Goal: Task Accomplishment & Management: Manage account settings

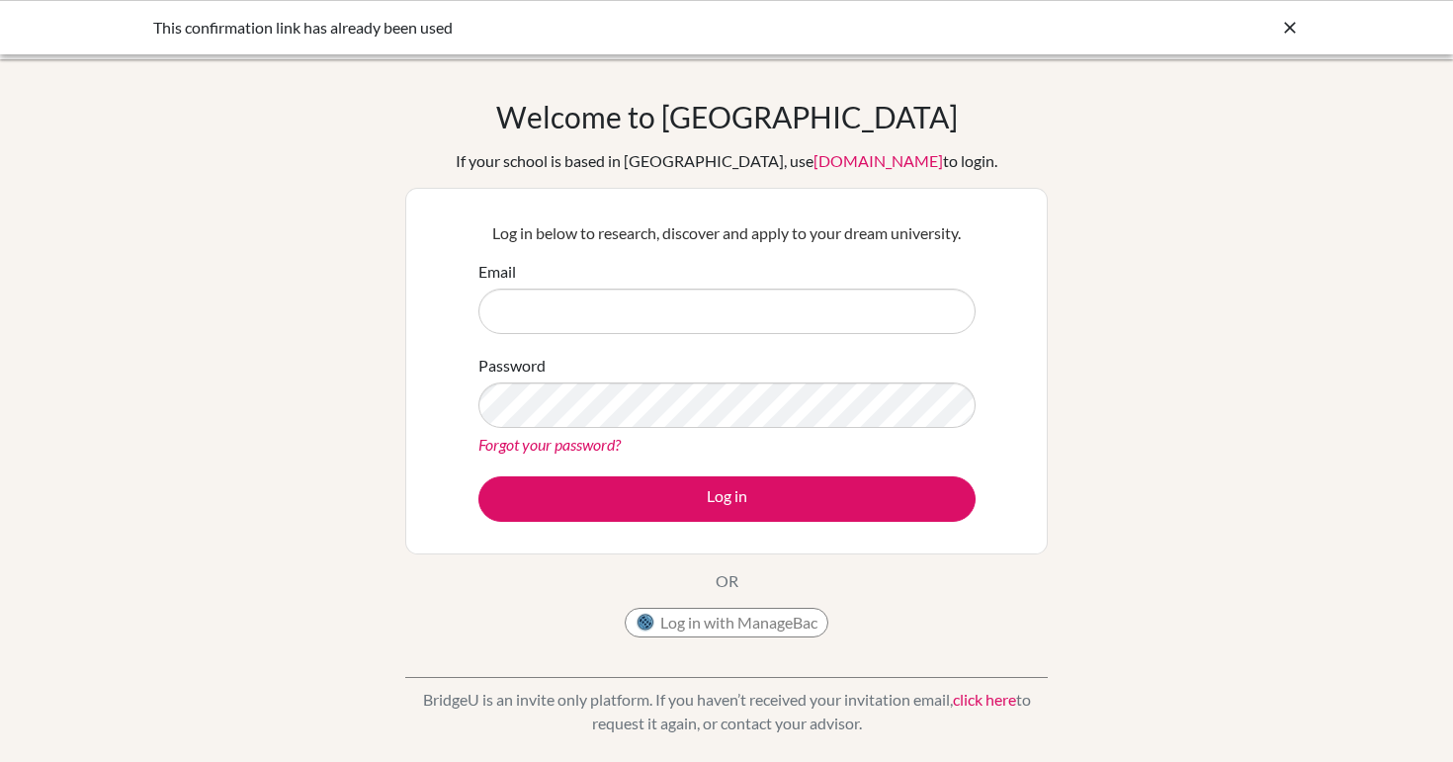
scroll to position [69, 0]
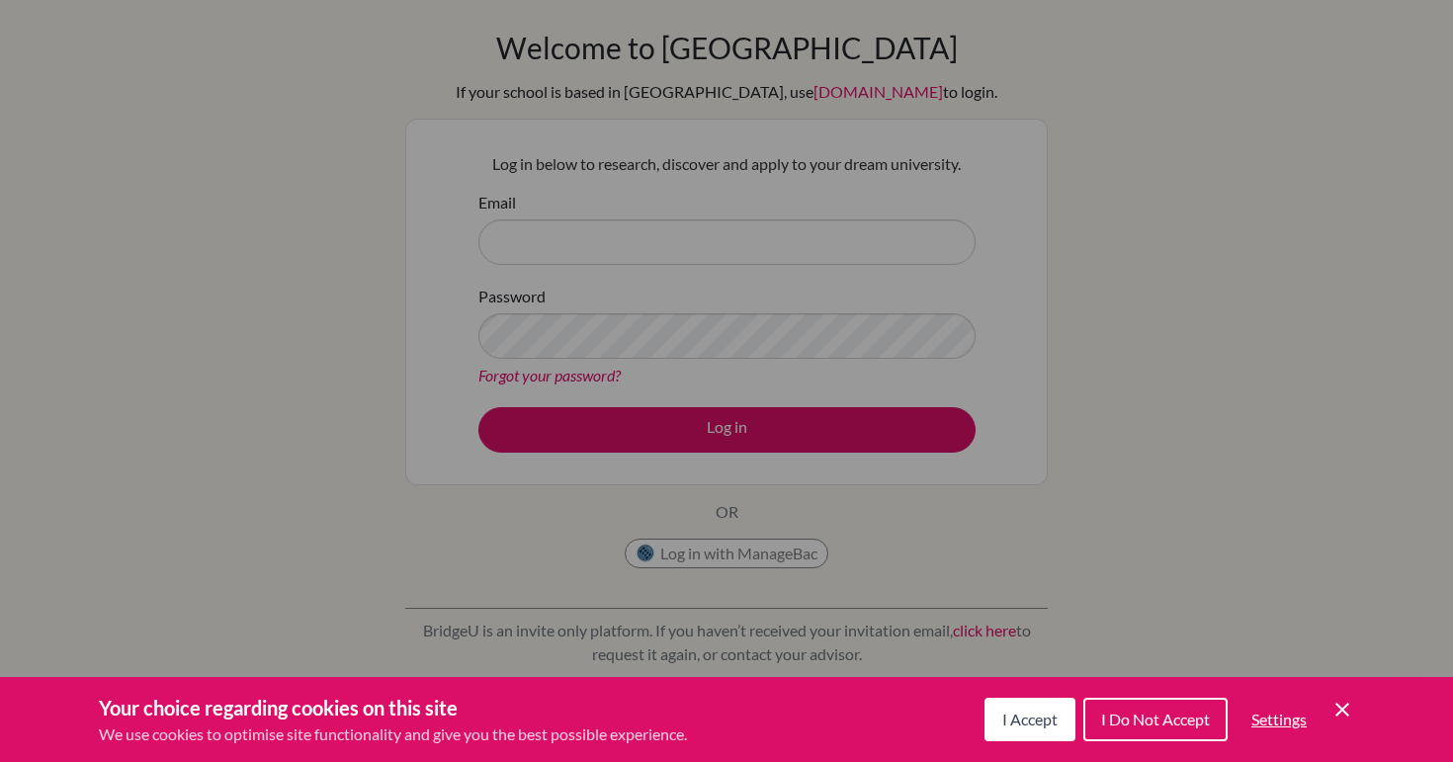
click at [700, 242] on div "Cookie Preferences" at bounding box center [726, 381] width 1453 height 762
click at [1354, 706] on div "Your choice regarding cookies on this site We use cookies to optimise site func…" at bounding box center [726, 719] width 1453 height 85
click at [1350, 708] on icon "Cookie Control Close Icon" at bounding box center [1342, 710] width 24 height 24
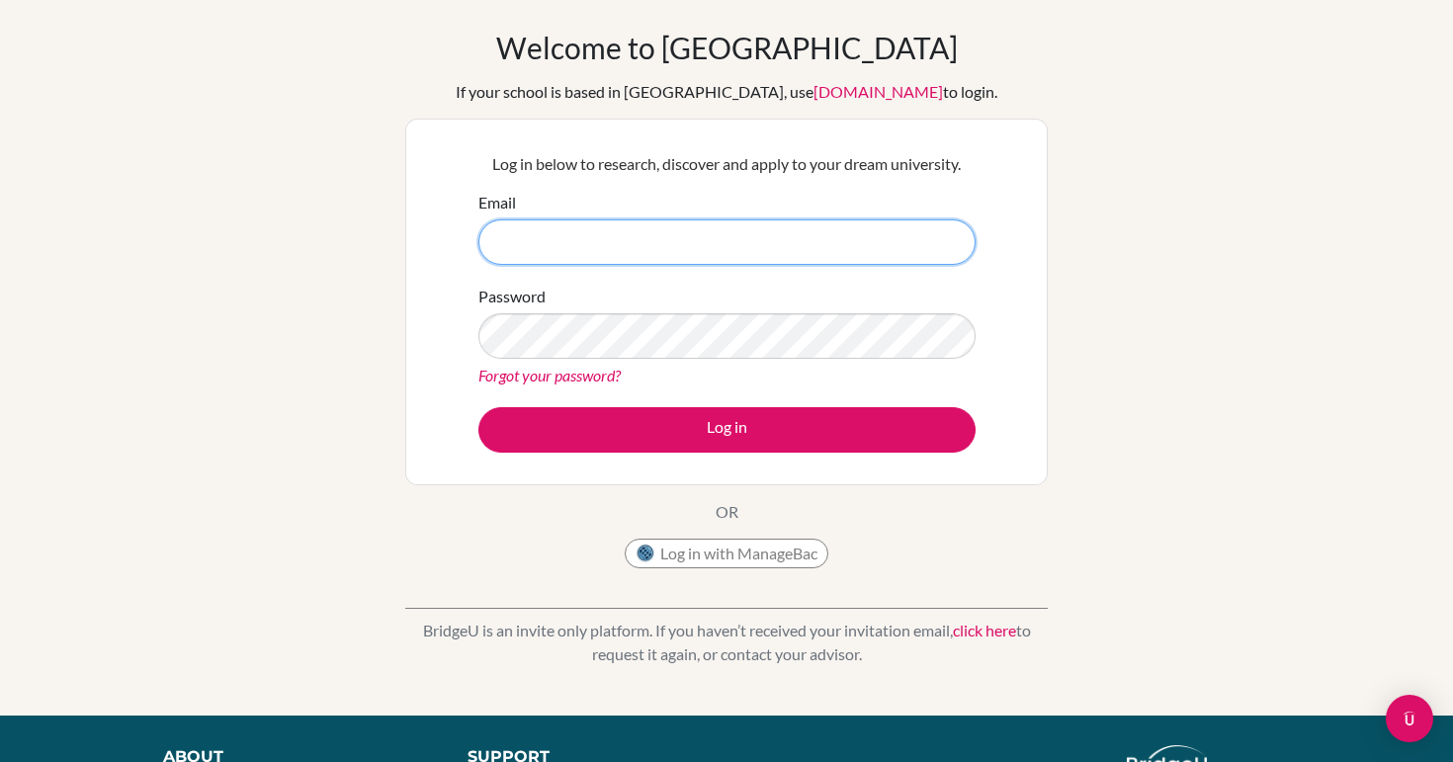
click at [845, 227] on input "Email" at bounding box center [726, 241] width 497 height 45
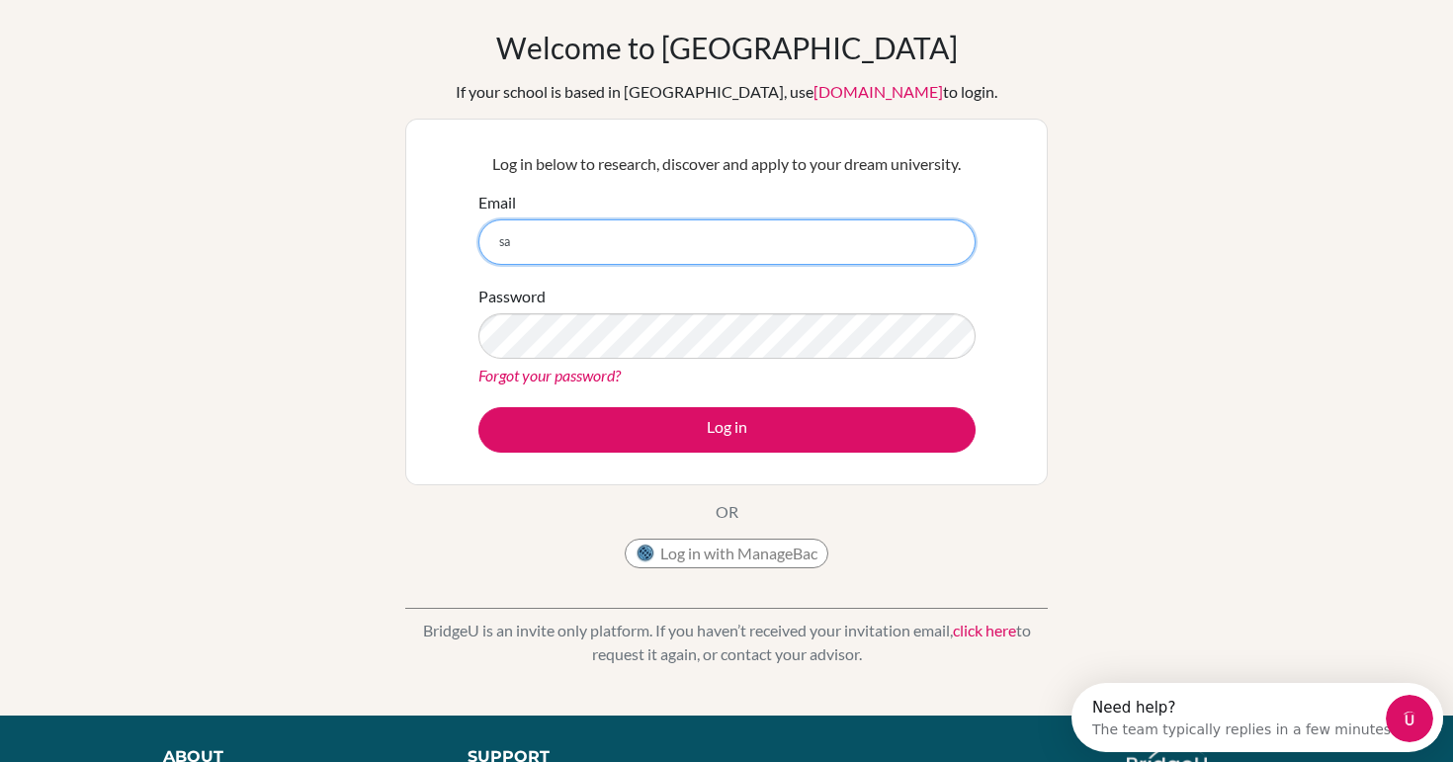
scroll to position [0, 0]
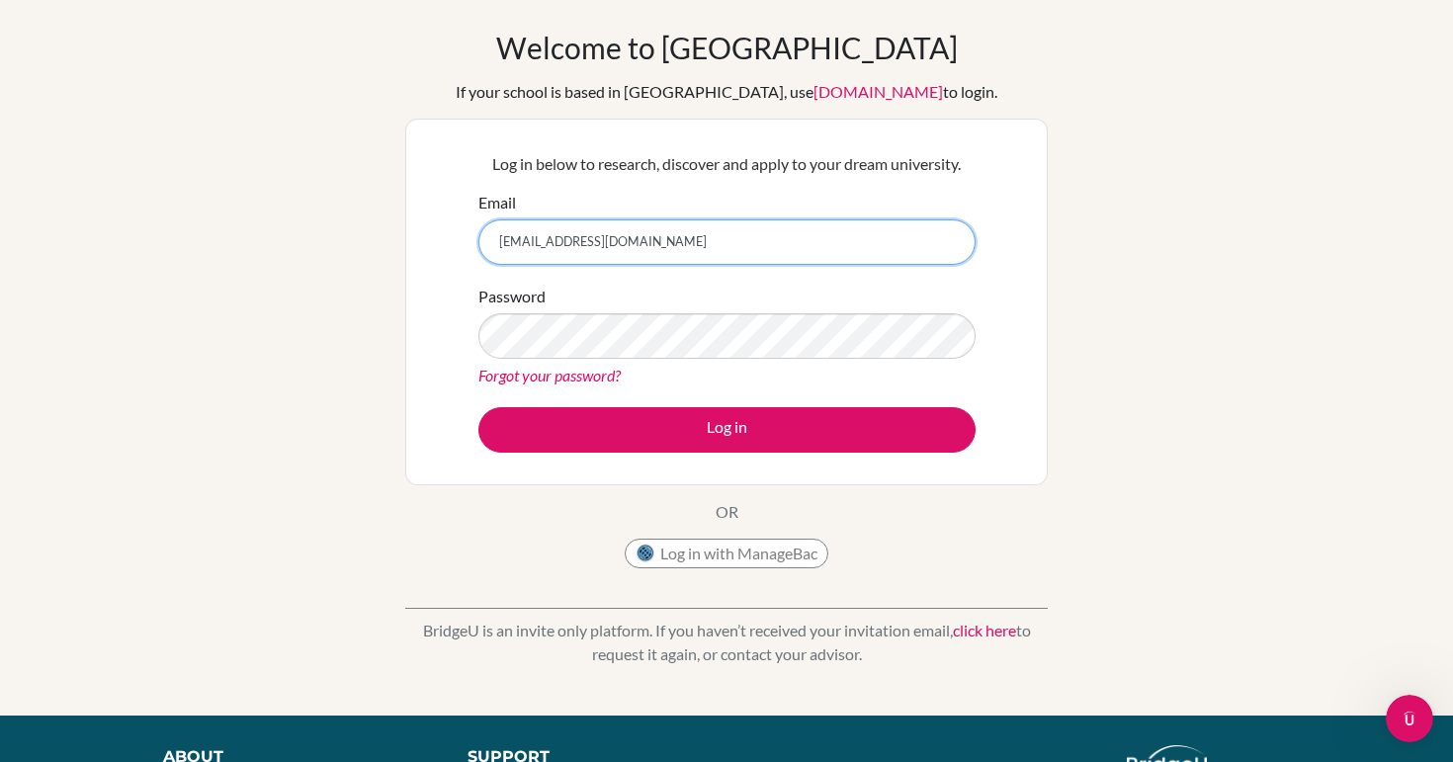
type input "[EMAIL_ADDRESS][DOMAIN_NAME]"
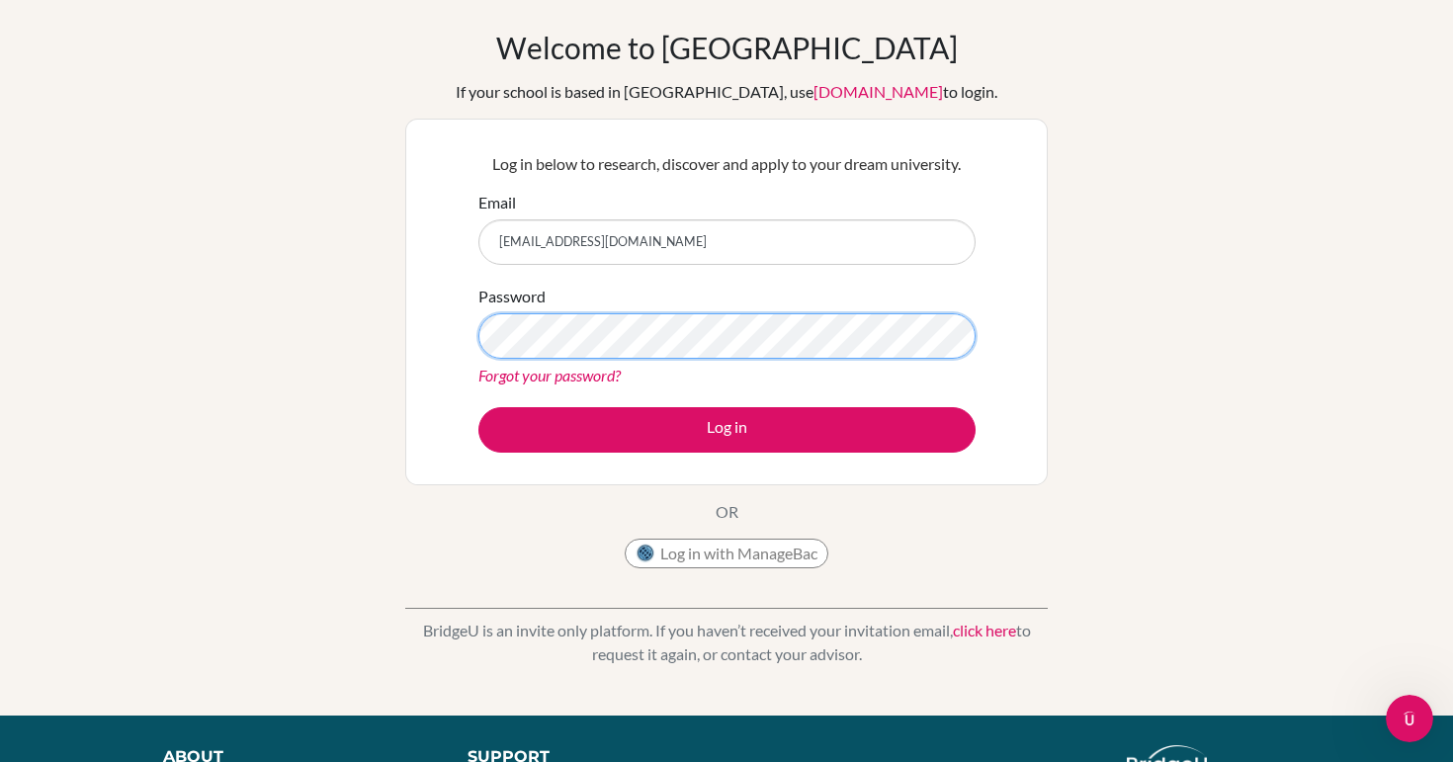
click at [478, 407] on button "Log in" at bounding box center [726, 429] width 497 height 45
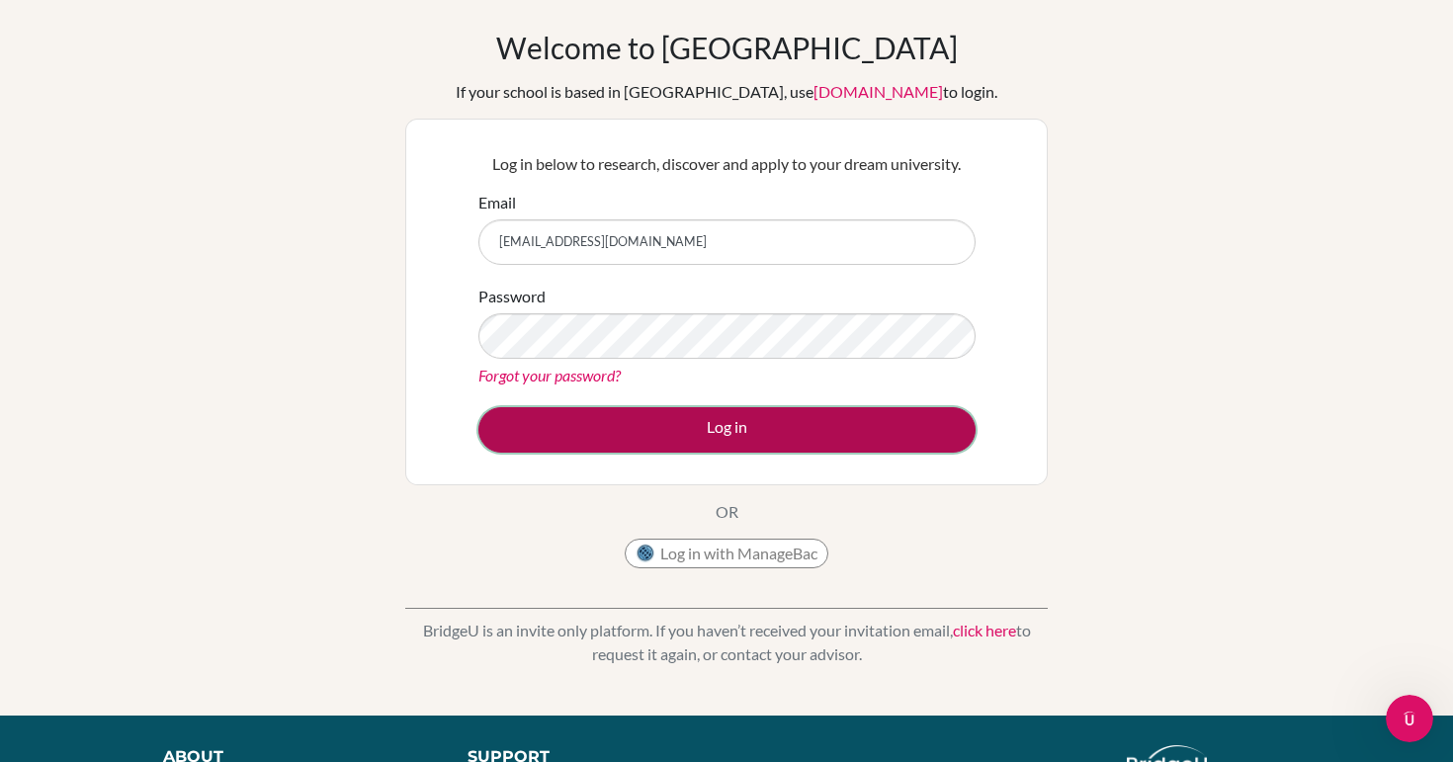
click at [885, 416] on button "Log in" at bounding box center [726, 429] width 497 height 45
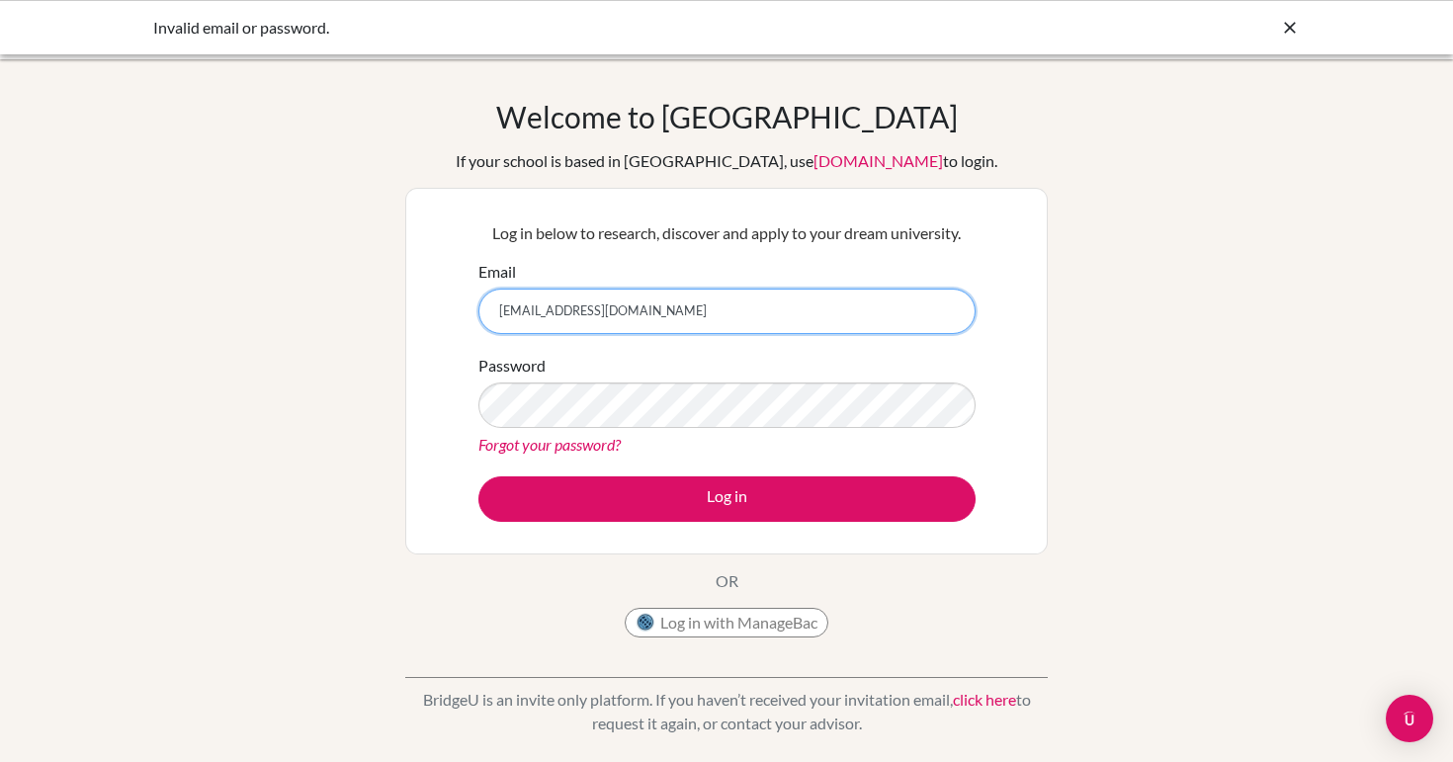
click at [855, 328] on input "[EMAIL_ADDRESS][DOMAIN_NAME]" at bounding box center [726, 311] width 497 height 45
click at [852, 331] on input "[EMAIL_ADDRESS][DOMAIN_NAME]" at bounding box center [726, 311] width 497 height 45
type input "sanchita.sac@ips.ac.th"
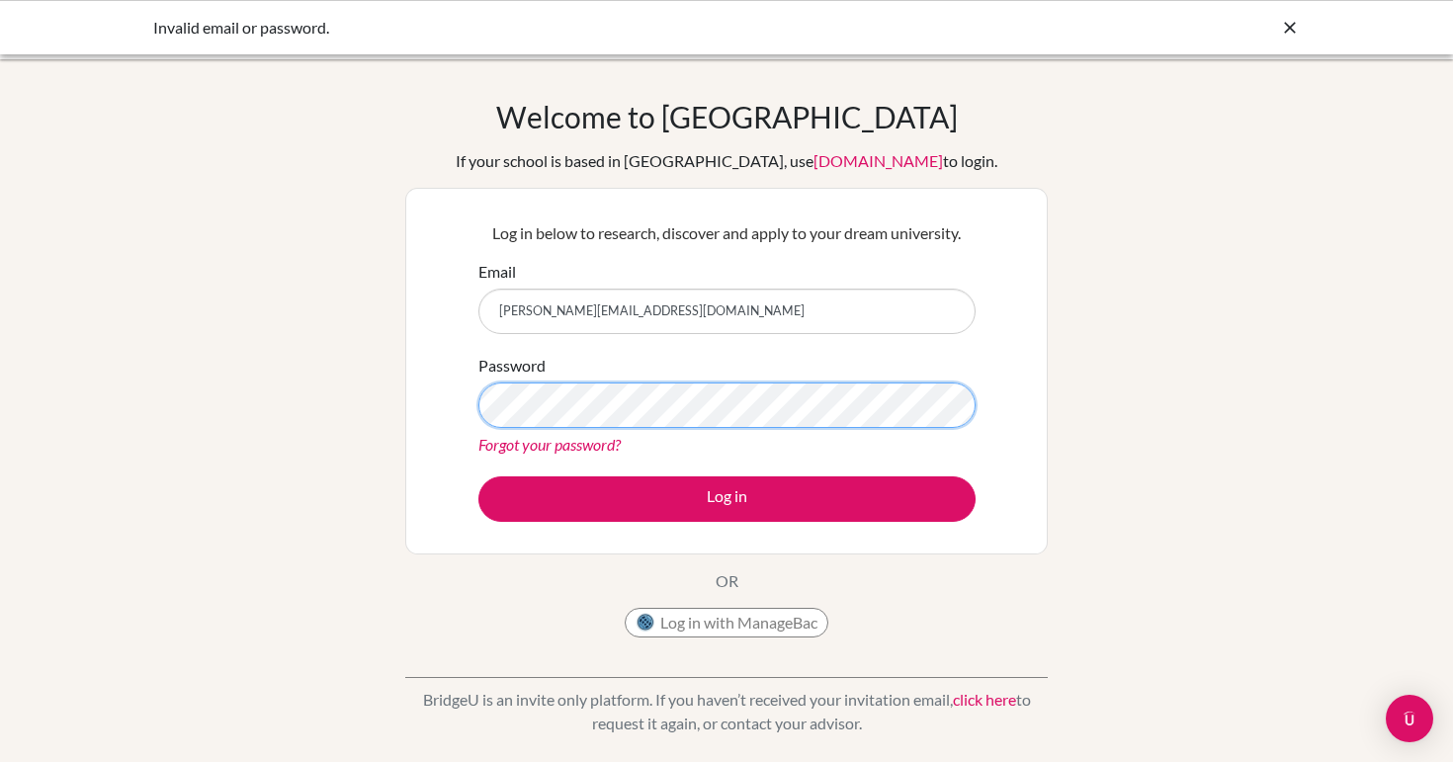
click at [478, 476] on button "Log in" at bounding box center [726, 498] width 497 height 45
